Goal: Task Accomplishment & Management: Complete application form

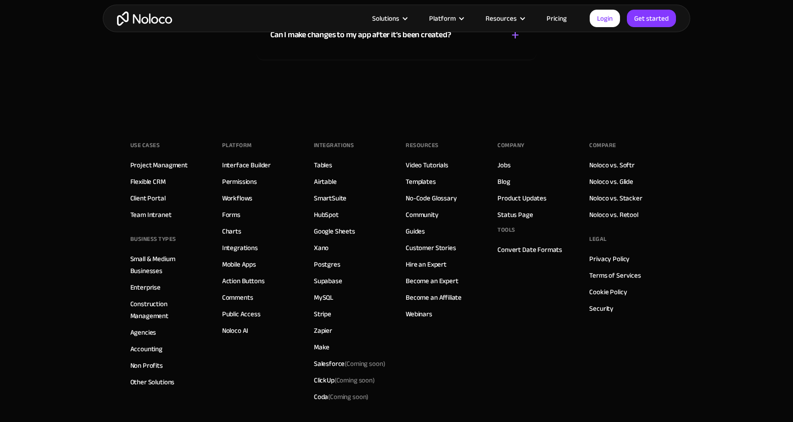
scroll to position [5223, 0]
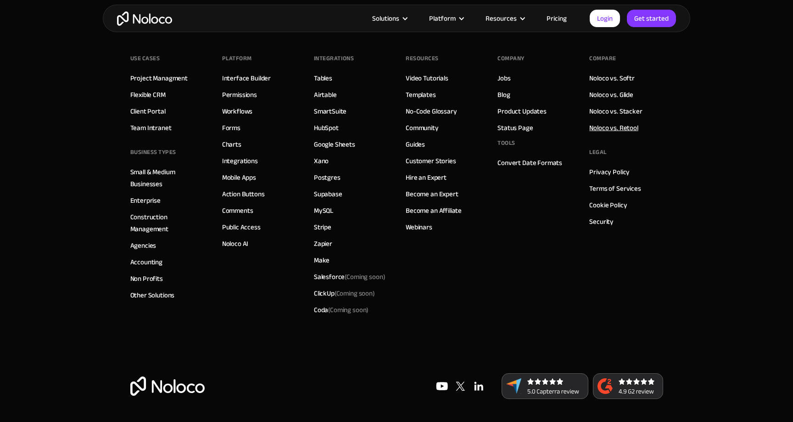
click at [622, 124] on link "Noloco vs. Retool" at bounding box center [614, 128] width 49 height 12
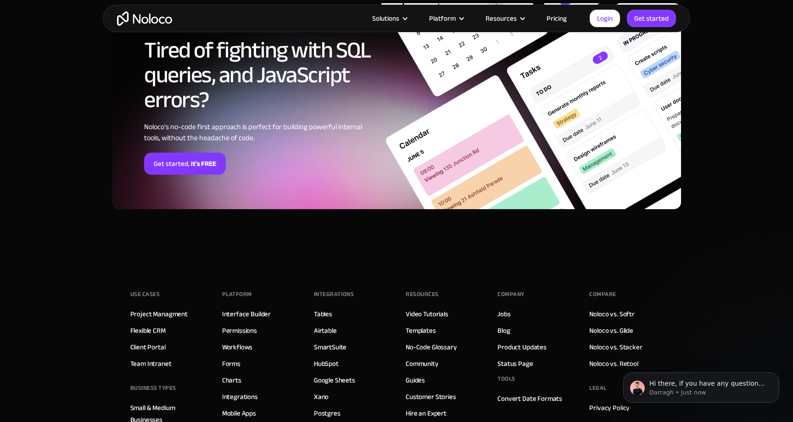
scroll to position [2194, 0]
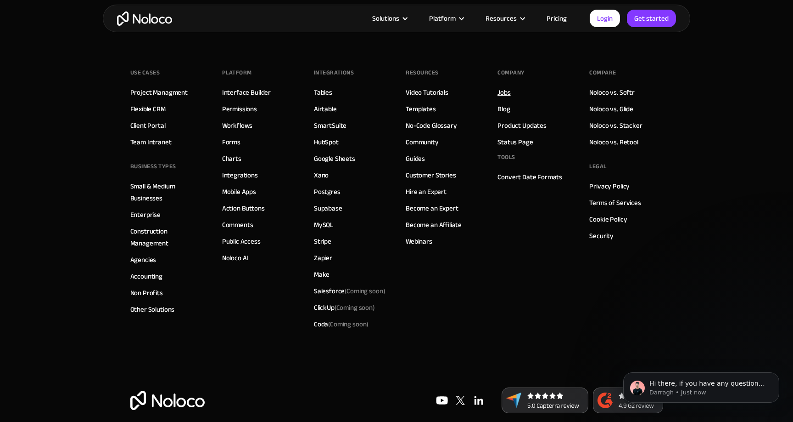
click at [510, 92] on link "Jobs" at bounding box center [504, 92] width 13 height 12
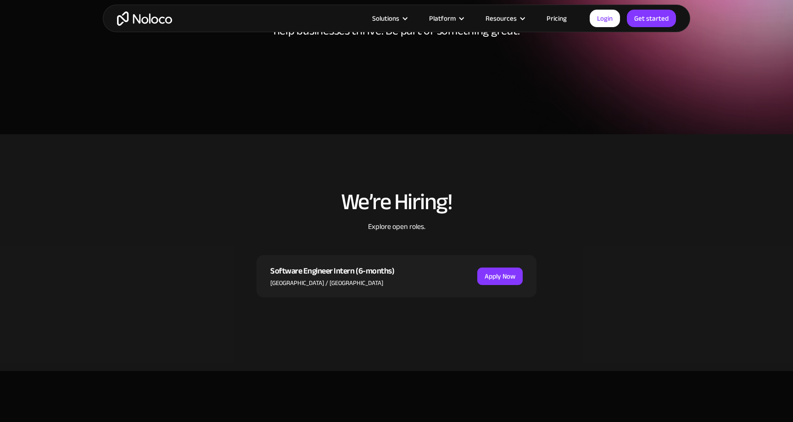
scroll to position [145, 0]
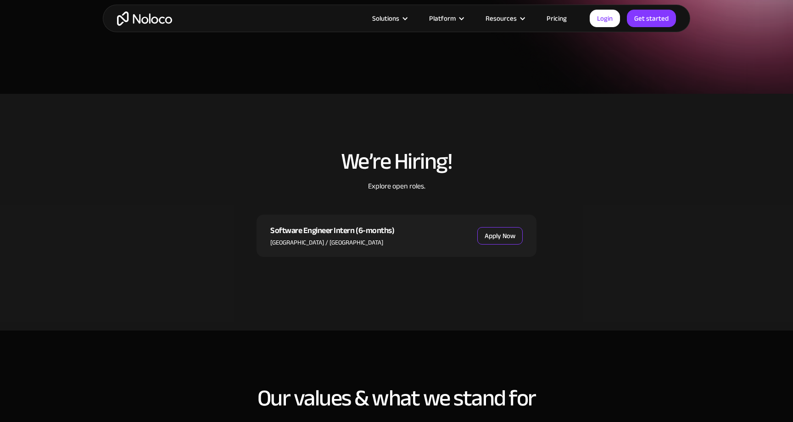
click at [509, 236] on link "Apply Now" at bounding box center [500, 235] width 45 height 17
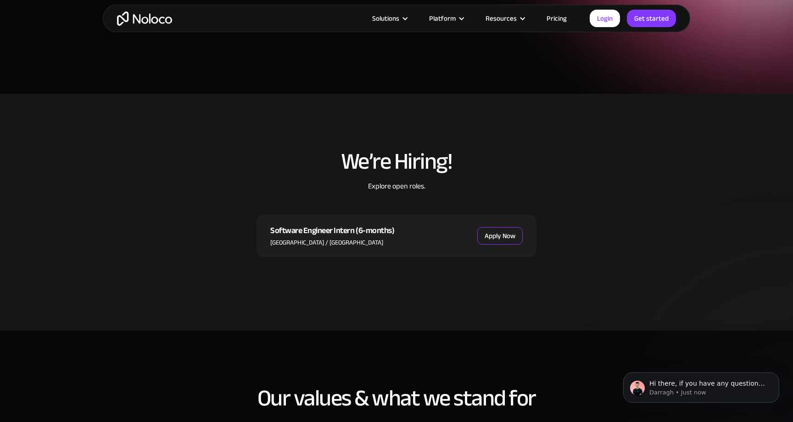
scroll to position [0, 0]
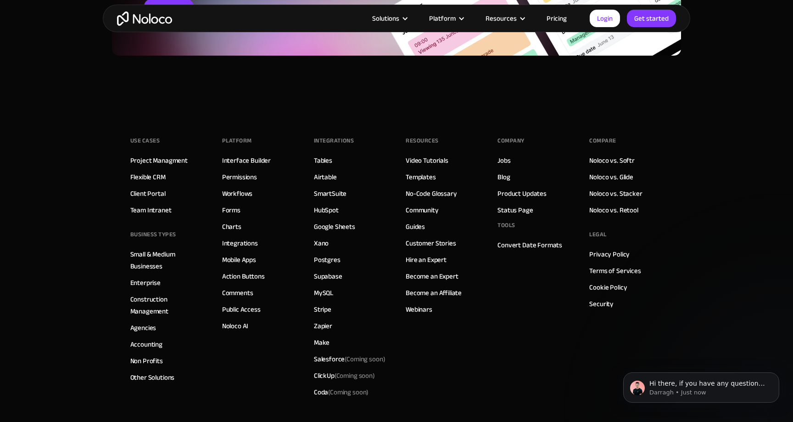
scroll to position [1529, 0]
